Goal: Navigation & Orientation: Find specific page/section

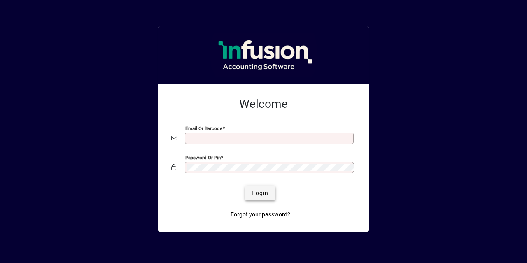
type input "**********"
click at [264, 192] on span "Login" at bounding box center [259, 193] width 17 height 9
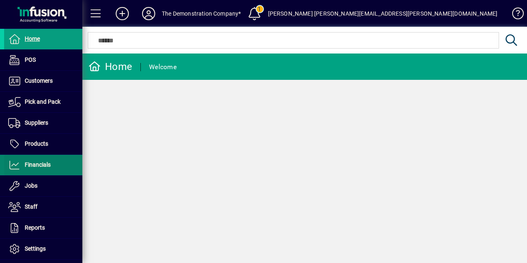
scroll to position [78, 0]
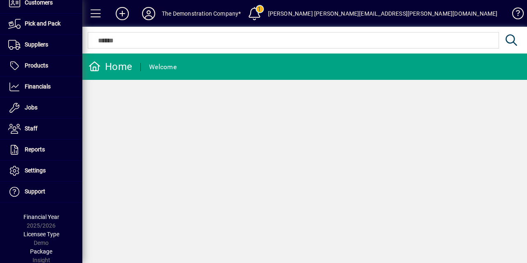
click at [148, 14] on icon at bounding box center [148, 13] width 16 height 13
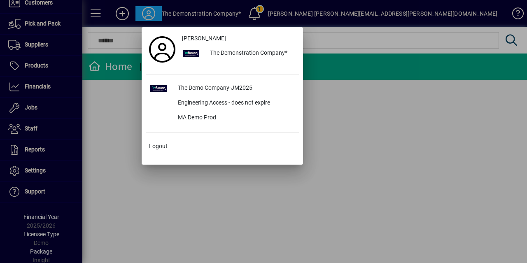
click at [319, 110] on div at bounding box center [263, 131] width 527 height 263
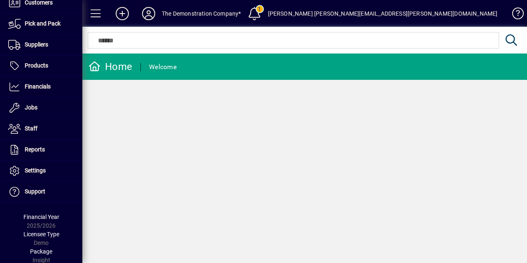
click at [141, 13] on icon at bounding box center [148, 13] width 16 height 13
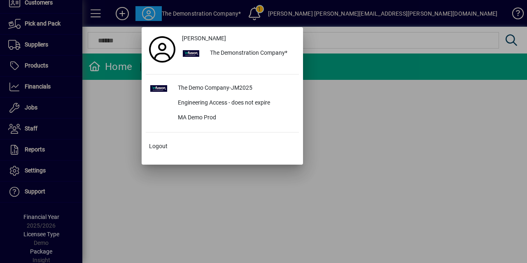
click at [124, 97] on div at bounding box center [263, 131] width 527 height 263
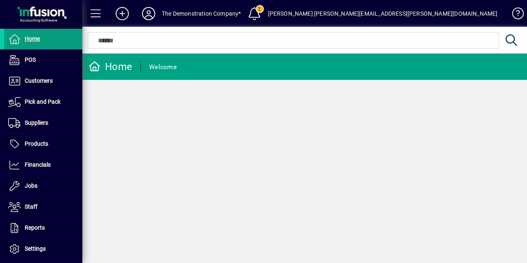
click at [149, 13] on icon at bounding box center [148, 13] width 16 height 13
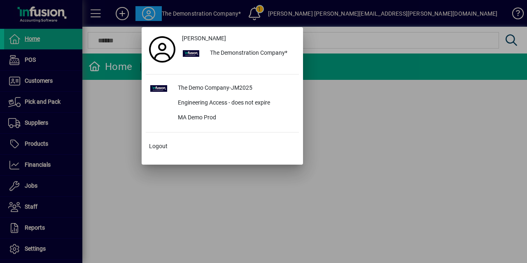
click at [120, 130] on div at bounding box center [263, 131] width 527 height 263
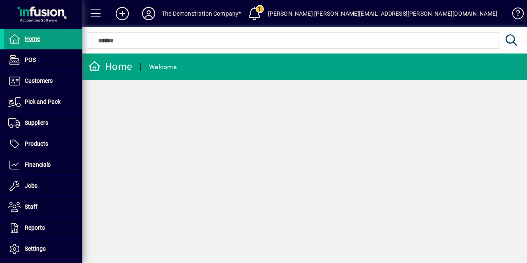
click at [144, 19] on icon at bounding box center [148, 13] width 16 height 13
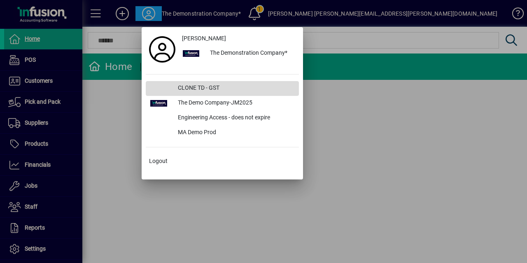
click at [213, 87] on div "CLONE TD - GST" at bounding box center [235, 88] width 128 height 15
